Goal: Transaction & Acquisition: Download file/media

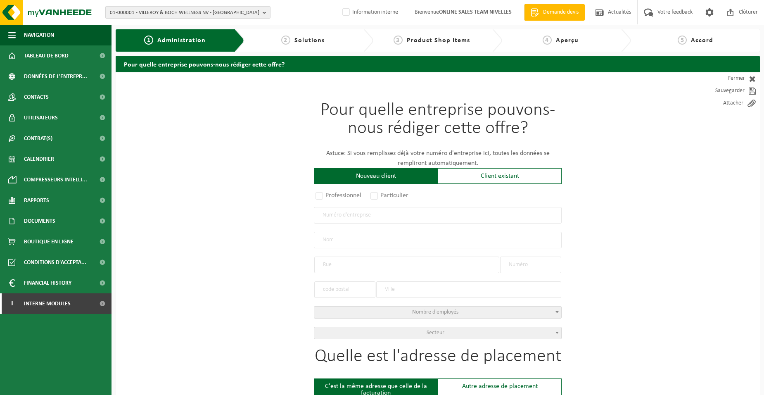
click at [154, 11] on span "01-000001 - VILLEROY & BOCH WELLNESS NV - ROESELARE" at bounding box center [184, 13] width 149 height 12
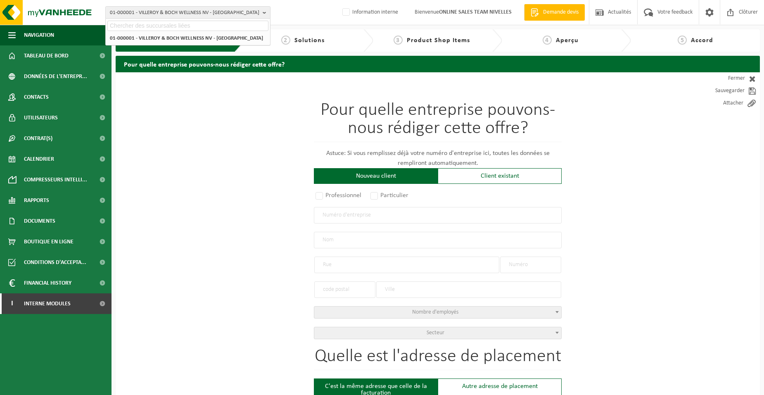
click at [152, 28] on input "text" at bounding box center [187, 26] width 161 height 10
click at [121, 27] on input "text" at bounding box center [187, 26] width 161 height 10
type input "10-955217"
click at [133, 36] on span "10-955217" at bounding box center [122, 38] width 25 height 6
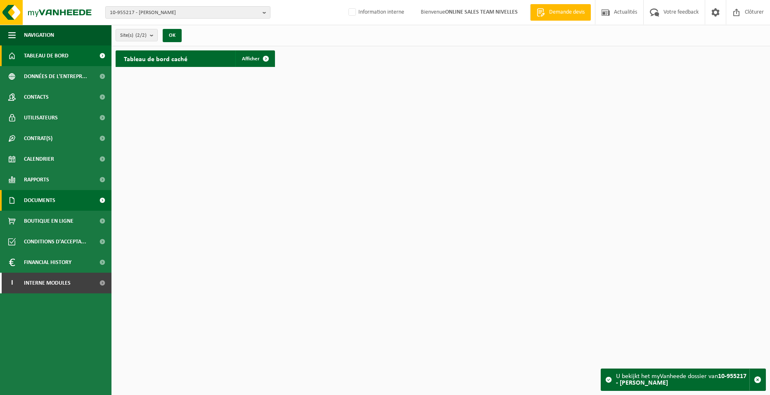
click at [46, 199] on span "Documents" at bounding box center [39, 200] width 31 height 21
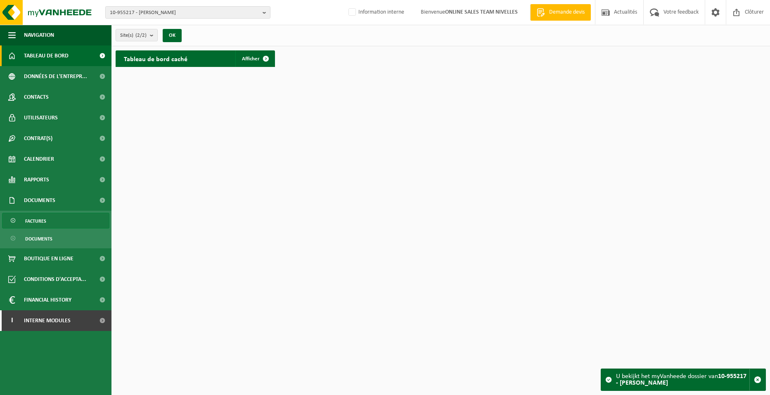
click at [44, 219] on span "Factures" at bounding box center [35, 221] width 21 height 16
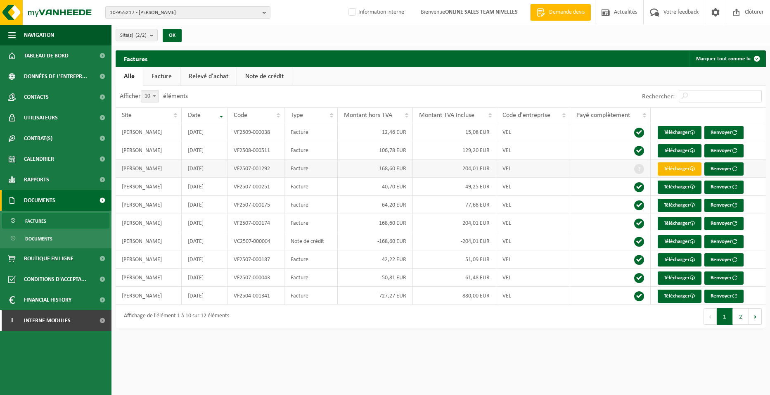
click at [679, 168] on link "Télécharger" at bounding box center [680, 168] width 44 height 13
